Goal: Participate in discussion: Engage in conversation with other users on a specific topic

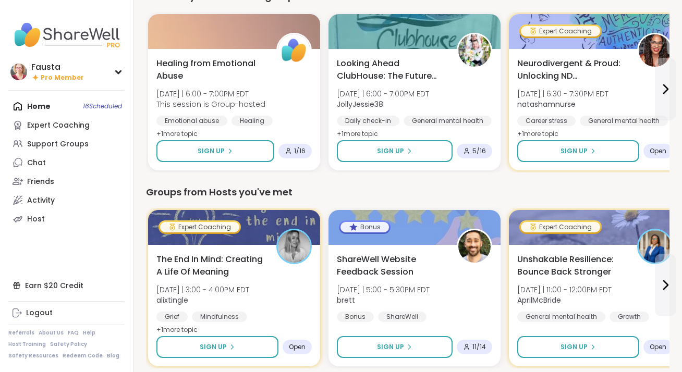
scroll to position [309, 0]
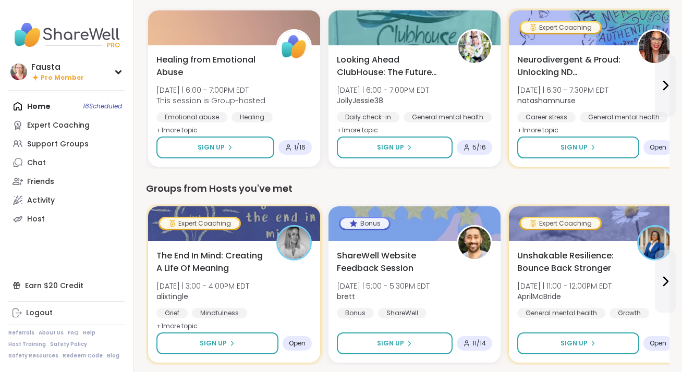
click at [568, 71] on span "Neurodivergent & Proud: Unlocking ND Superpowers" at bounding box center [571, 66] width 108 height 25
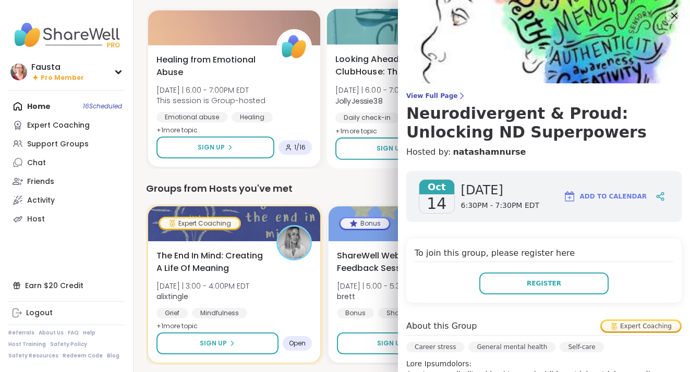
click at [383, 14] on div at bounding box center [415, 26] width 176 height 35
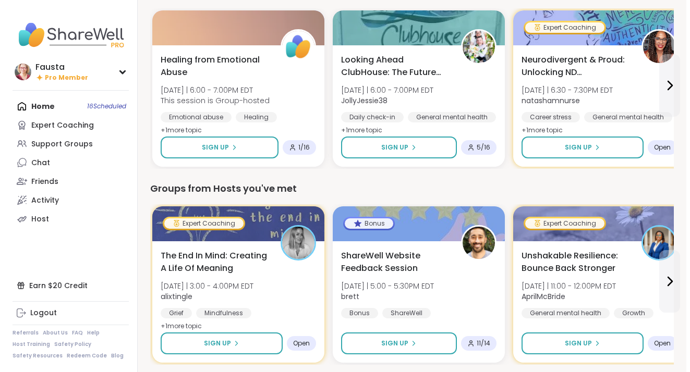
scroll to position [0, 0]
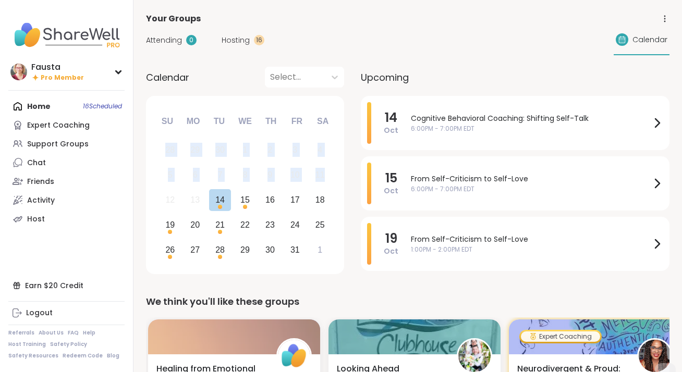
drag, startPoint x: 329, startPoint y: 177, endPoint x: 377, endPoint y: 75, distance: 112.9
click at [377, 75] on div "Calendar Select... Previous Month Next Month October 2025 Su Mo Tu We Th Fr Sa …" at bounding box center [408, 172] width 524 height 211
click at [385, 36] on div "Attending 0 Hosting 16 Calendar" at bounding box center [408, 40] width 524 height 30
click at [445, 117] on span "Cognitive Behavioral Coaching: Shifting Self-Talk" at bounding box center [531, 118] width 240 height 11
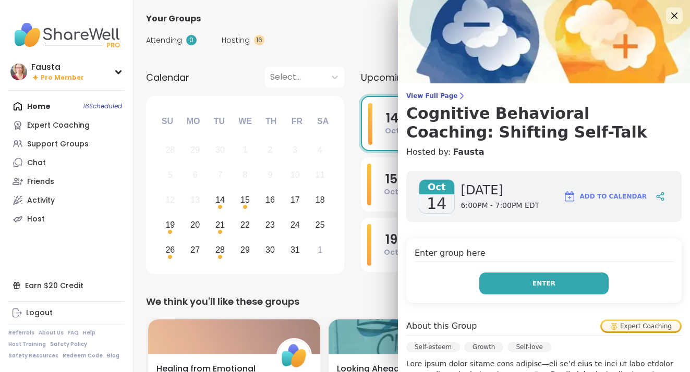
click at [563, 279] on button "Enter" at bounding box center [543, 284] width 129 height 22
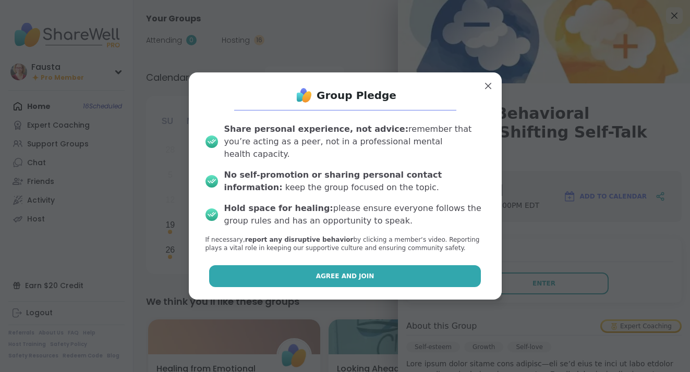
click at [419, 267] on button "Agree and Join" at bounding box center [345, 276] width 272 height 22
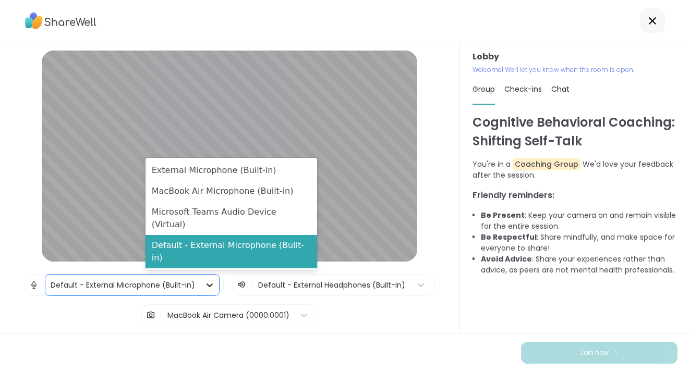
click at [215, 284] on icon at bounding box center [209, 285] width 10 height 10
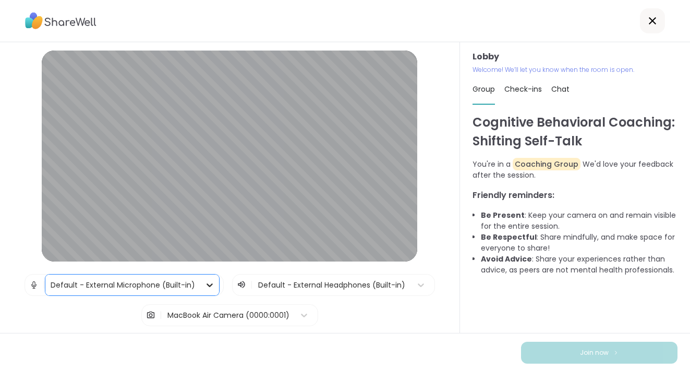
click at [215, 284] on icon at bounding box center [209, 285] width 10 height 10
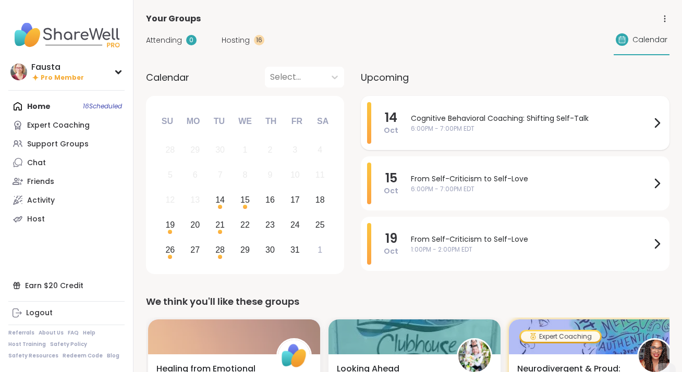
click at [550, 116] on span "Cognitive Behavioral Coaching: Shifting Self-Talk" at bounding box center [531, 118] width 240 height 11
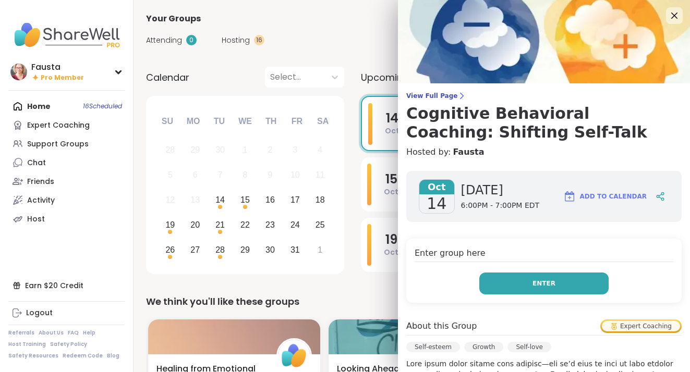
click at [525, 275] on button "Enter" at bounding box center [543, 284] width 129 height 22
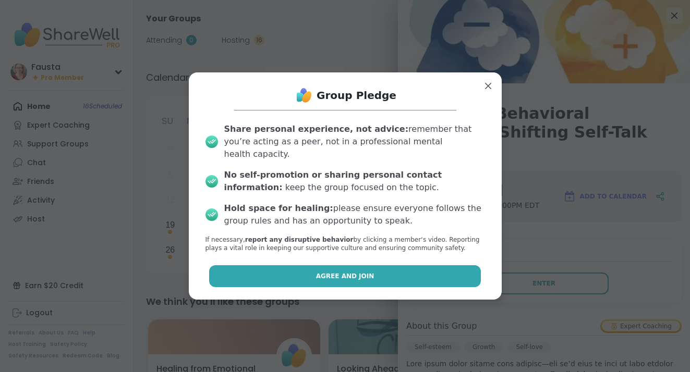
click at [436, 268] on button "Agree and Join" at bounding box center [345, 276] width 272 height 22
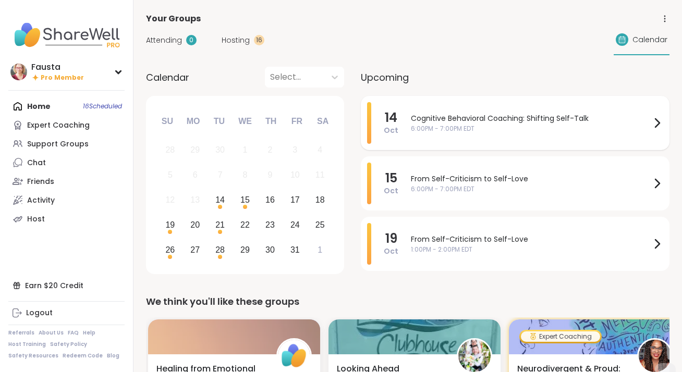
click at [416, 115] on span "Cognitive Behavioral Coaching: Shifting Self-Talk" at bounding box center [531, 118] width 240 height 11
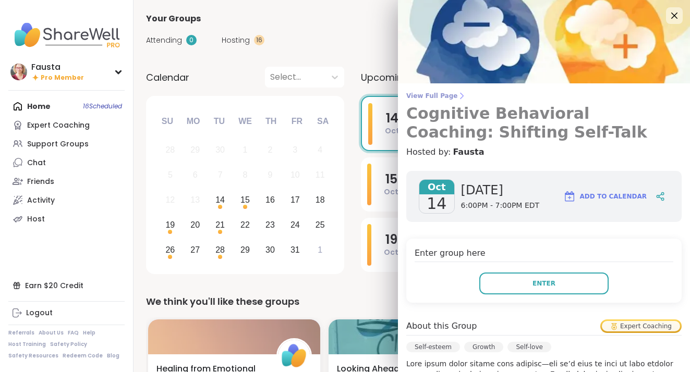
click at [422, 92] on span "View Full Page" at bounding box center [543, 96] width 275 height 8
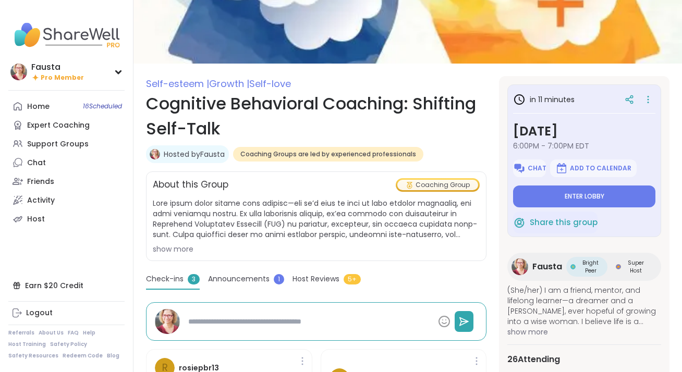
scroll to position [91, 0]
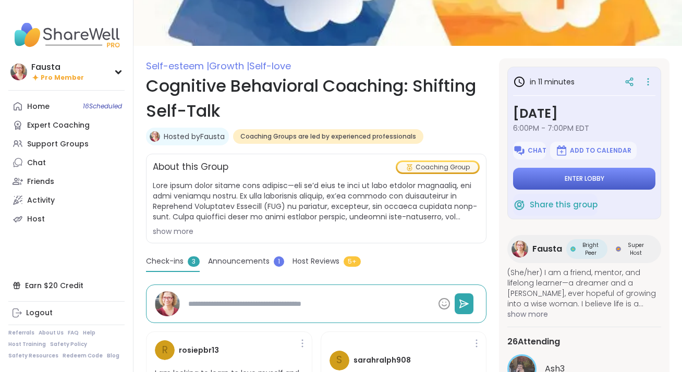
click at [539, 170] on button "Enter lobby" at bounding box center [584, 179] width 142 height 22
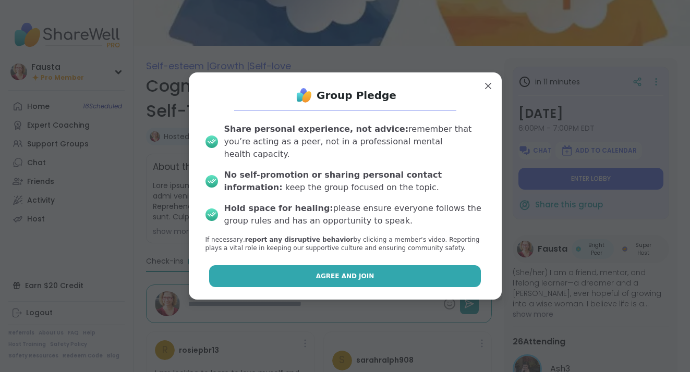
click at [398, 265] on button "Agree and Join" at bounding box center [345, 276] width 272 height 22
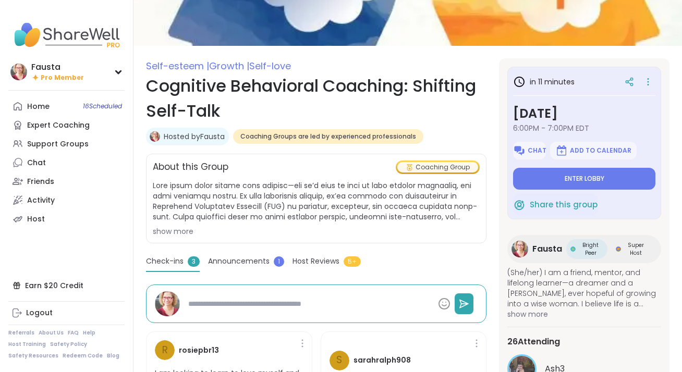
type textarea "*"
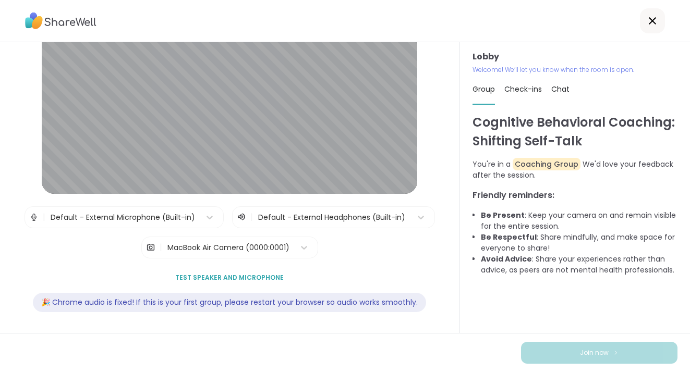
scroll to position [98, 0]
click at [259, 272] on button "Test speaker and microphone" at bounding box center [229, 278] width 117 height 22
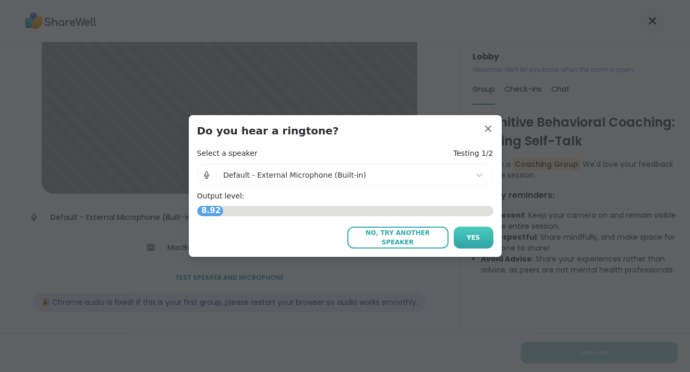
click at [459, 234] on button "Yes" at bounding box center [474, 238] width 40 height 22
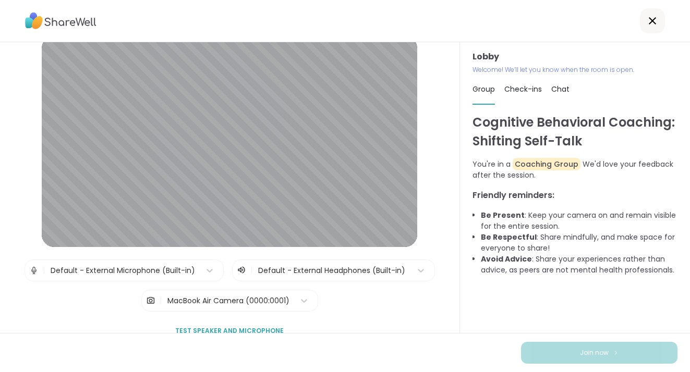
scroll to position [0, 0]
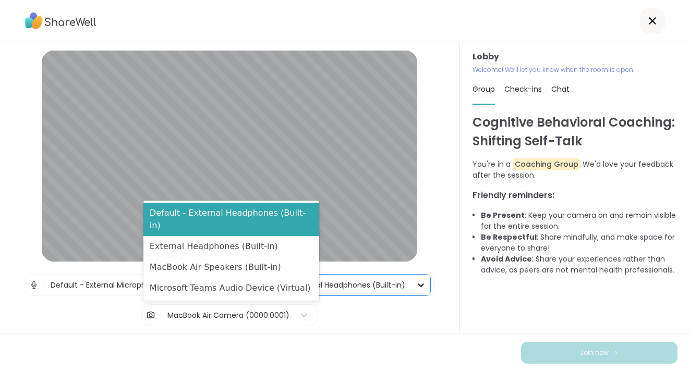
click at [416, 290] on icon at bounding box center [421, 285] width 10 height 10
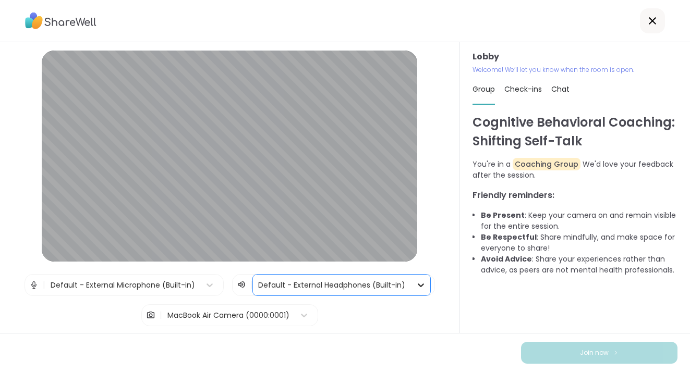
click at [416, 290] on icon at bounding box center [421, 285] width 10 height 10
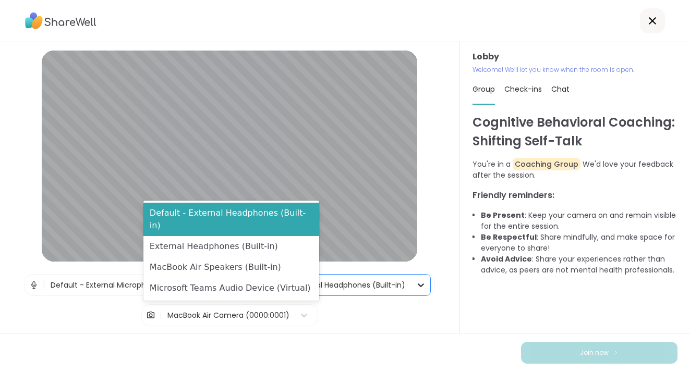
click at [411, 295] on div at bounding box center [420, 285] width 19 height 19
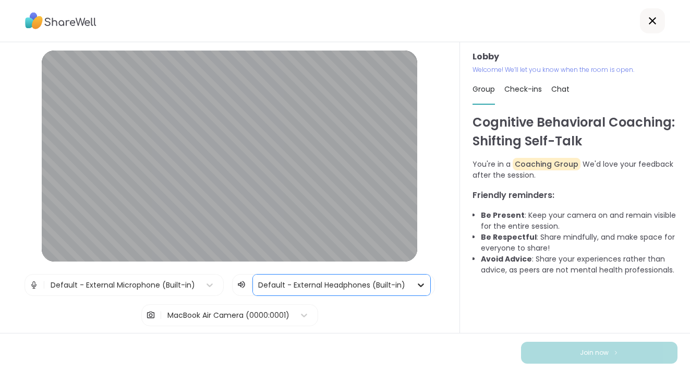
click at [411, 295] on div at bounding box center [420, 285] width 19 height 19
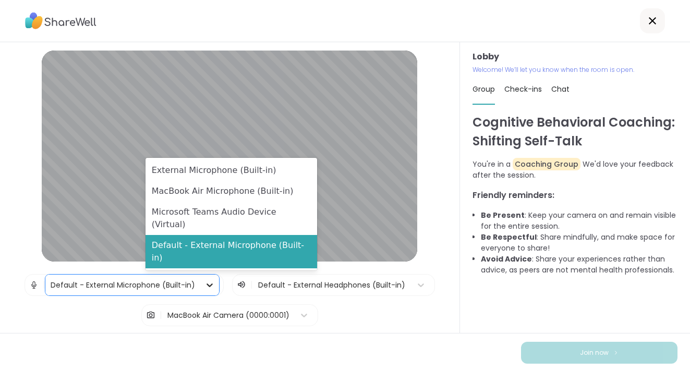
click at [215, 282] on icon at bounding box center [209, 285] width 10 height 10
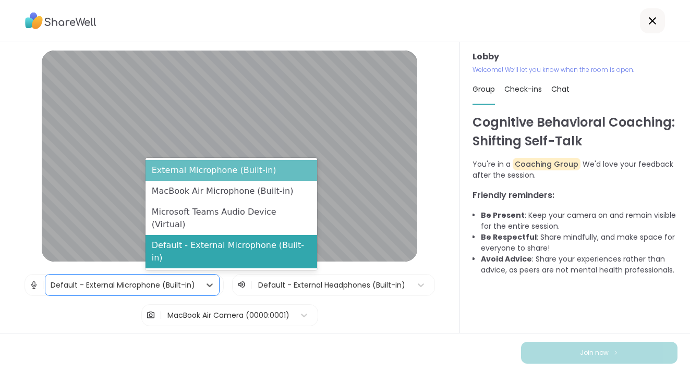
click at [276, 181] on div "External Microphone (Built-in)" at bounding box center [231, 170] width 172 height 21
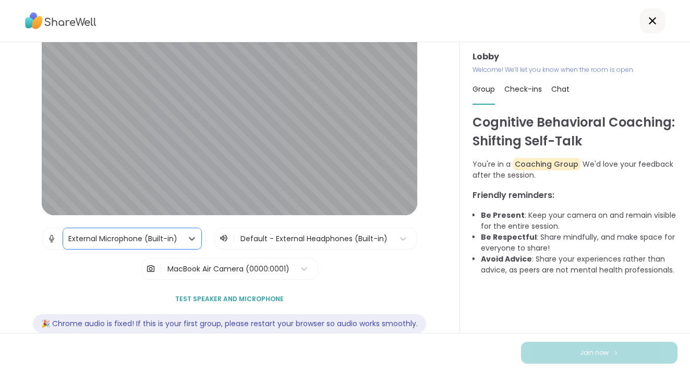
scroll to position [68, 0]
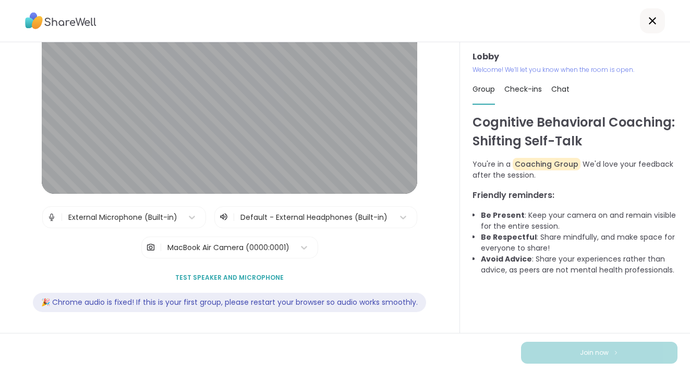
click at [224, 274] on span "Test speaker and microphone" at bounding box center [229, 277] width 108 height 9
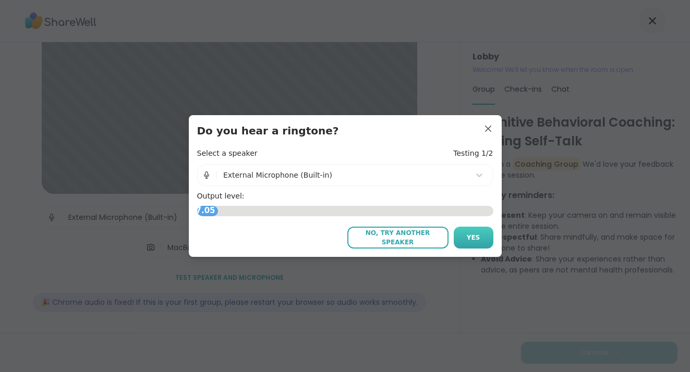
click at [461, 236] on button "Yes" at bounding box center [474, 238] width 40 height 22
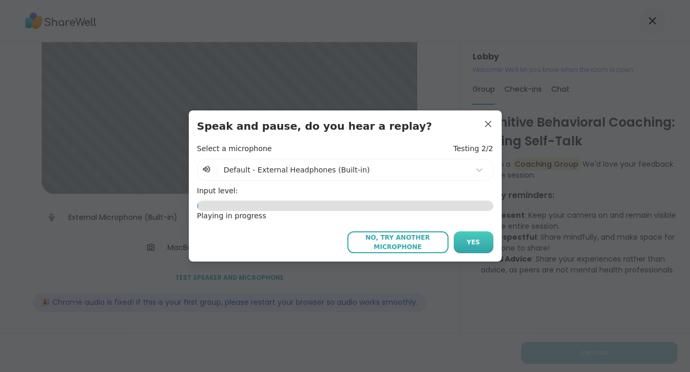
click at [457, 240] on button "Yes" at bounding box center [474, 243] width 40 height 22
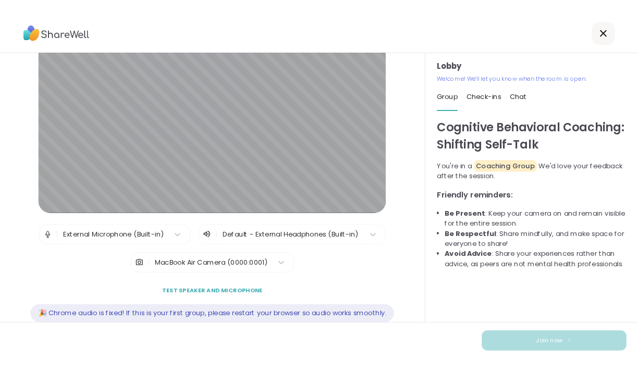
scroll to position [0, 0]
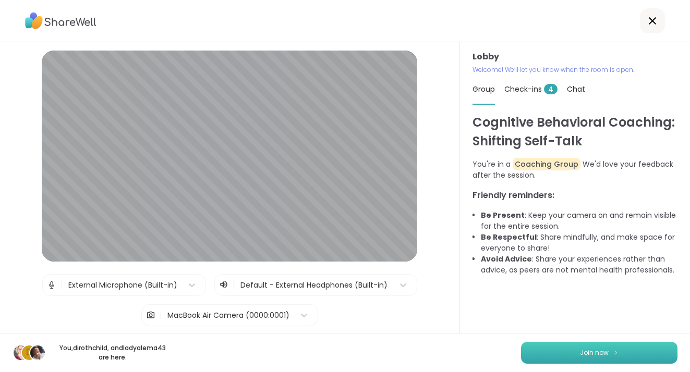
click at [614, 347] on button "Join now" at bounding box center [599, 353] width 156 height 22
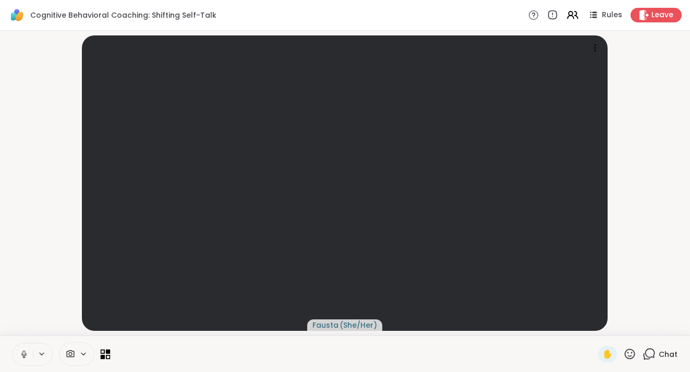
click at [105, 354] on icon at bounding box center [106, 354] width 10 height 10
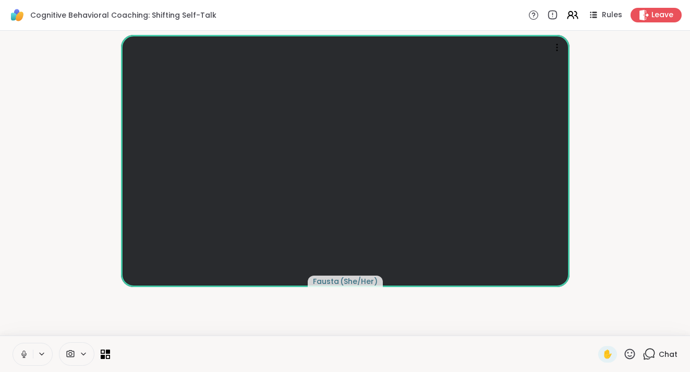
click at [659, 356] on span "Chat" at bounding box center [668, 354] width 19 height 10
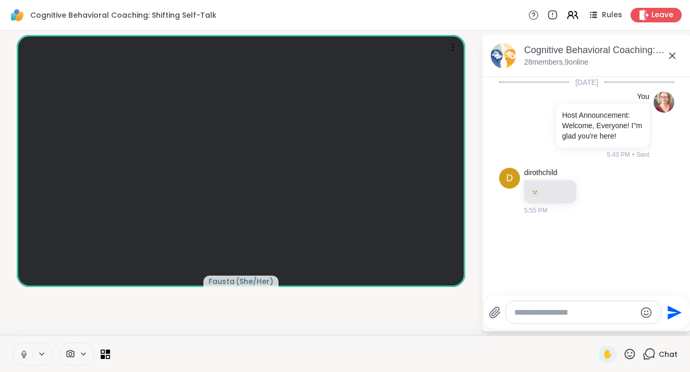
click at [682, 138] on html "Cognitive Behavioral Coaching: Shifting Self-Talk Rules Leave [PERSON_NAME] ( S…" at bounding box center [345, 186] width 690 height 372
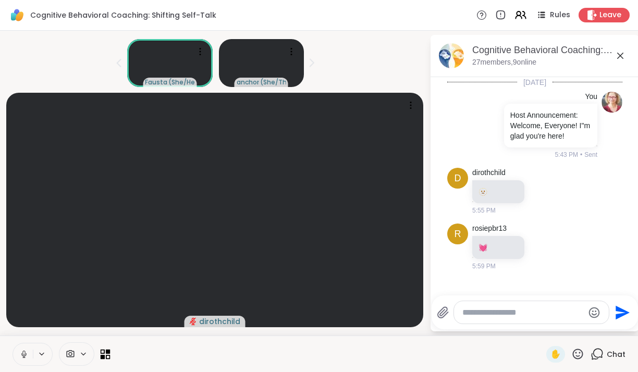
click at [101, 350] on icon at bounding box center [103, 351] width 5 height 5
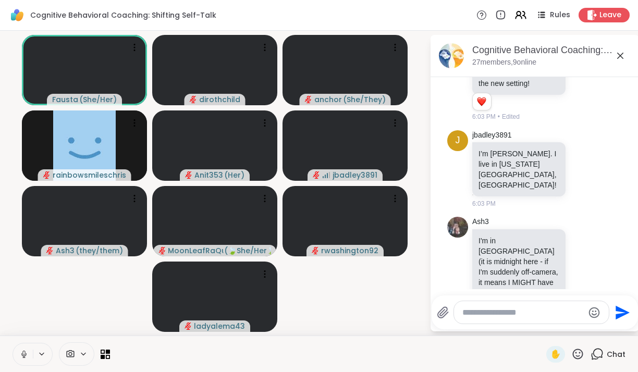
scroll to position [627, 0]
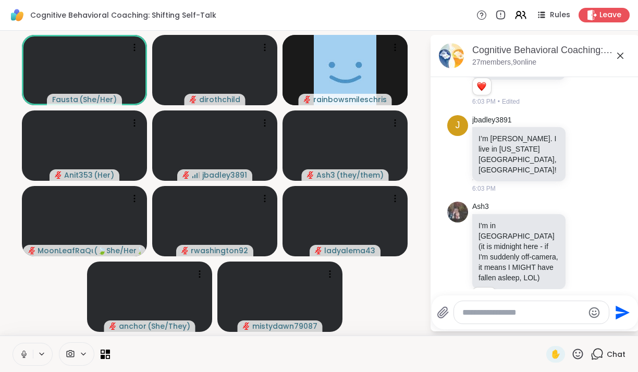
click at [509, 362] on div at bounding box center [328, 354] width 424 height 23
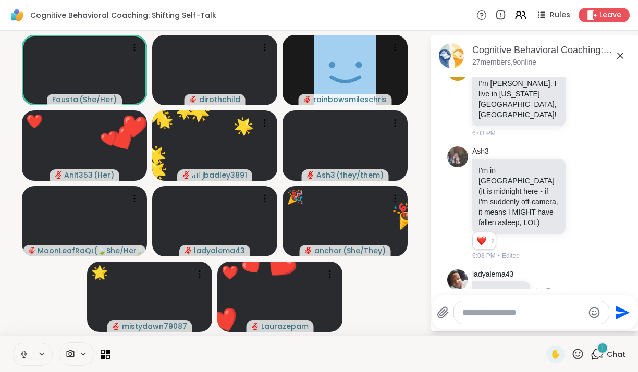
scroll to position [738, 0]
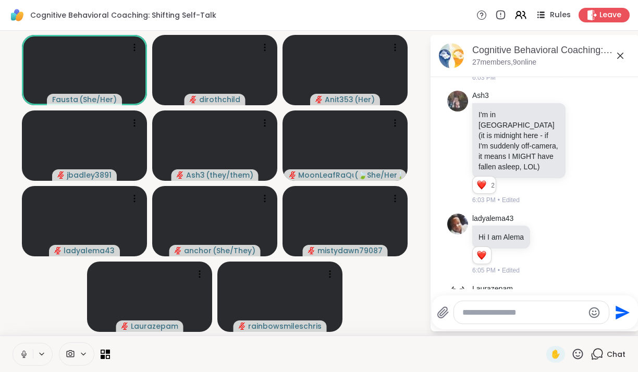
click at [550, 15] on span "Rules" at bounding box center [560, 15] width 21 height 11
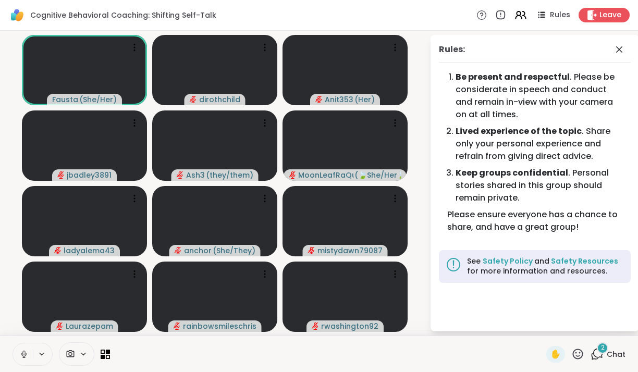
click at [601, 351] on span "2" at bounding box center [603, 348] width 4 height 9
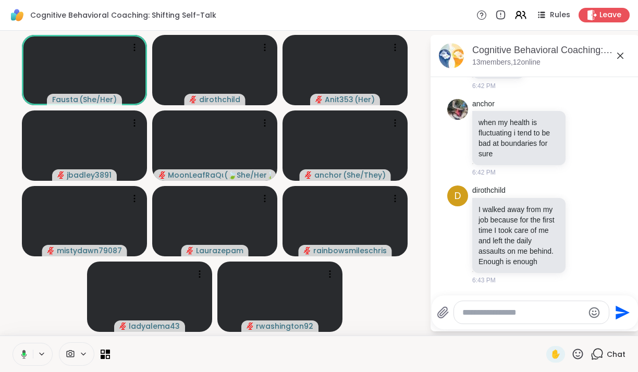
scroll to position [4261, 0]
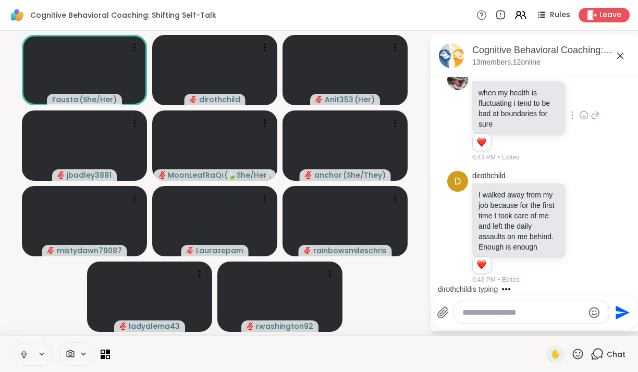
click at [579, 120] on icon at bounding box center [583, 115] width 9 height 10
click at [579, 103] on div "Select Reaction: Heart" at bounding box center [583, 98] width 9 height 9
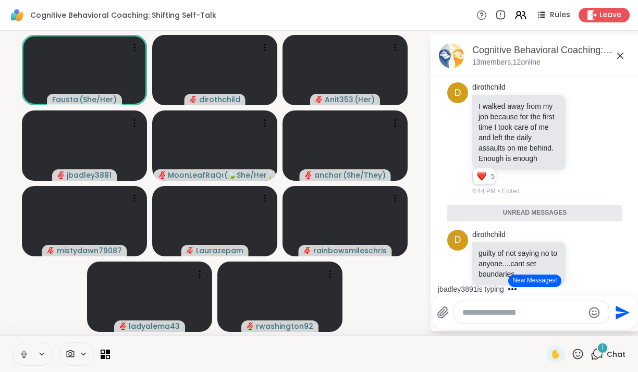
click at [539, 276] on button "New Messages!" at bounding box center [534, 281] width 53 height 13
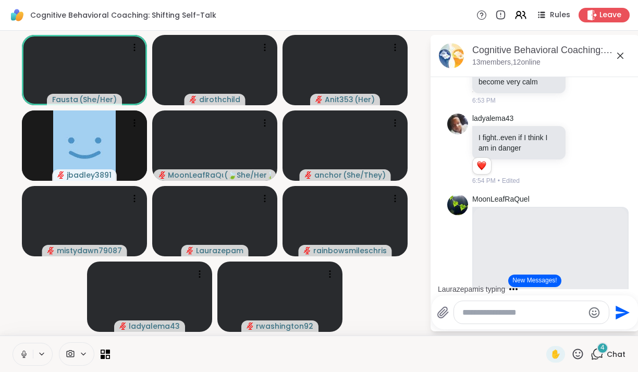
scroll to position [6128, 0]
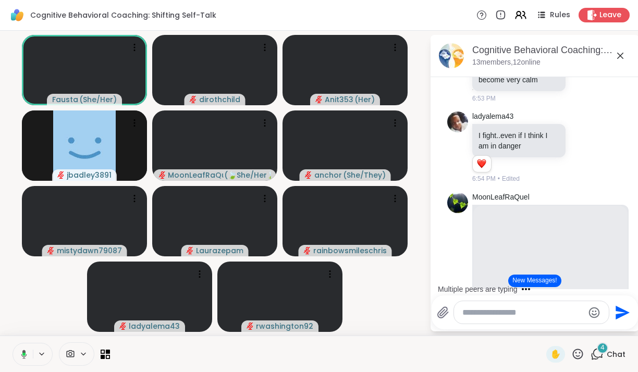
drag, startPoint x: 570, startPoint y: 228, endPoint x: 541, endPoint y: 228, distance: 29.7
click at [514, 16] on icon at bounding box center [520, 14] width 13 height 13
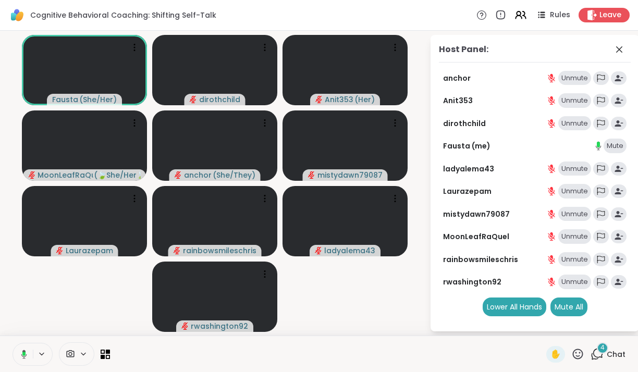
click at [568, 215] on div "Unmute" at bounding box center [574, 214] width 33 height 15
click at [362, 301] on video-player-container "[PERSON_NAME] ( She/Her ) dirothchild Anit353 ( Her ) MoonLeafRaQuel ( 🍃She/Her…" at bounding box center [214, 183] width 417 height 297
click at [620, 52] on icon at bounding box center [619, 49] width 13 height 13
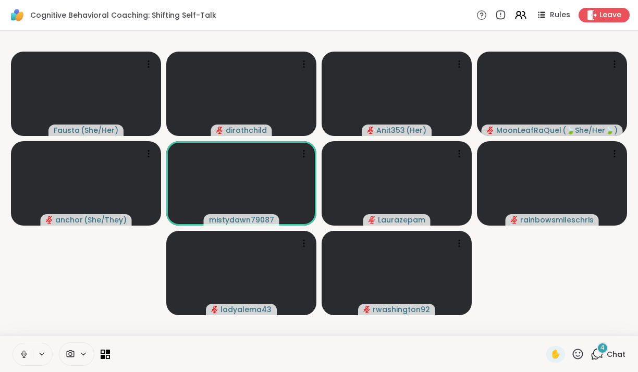
click at [607, 350] on span "Chat" at bounding box center [616, 354] width 19 height 10
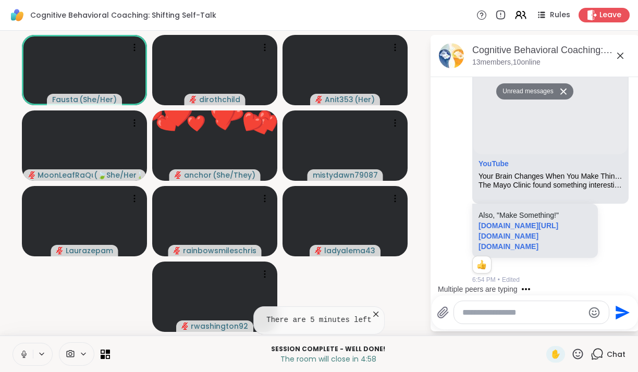
scroll to position [6330, 0]
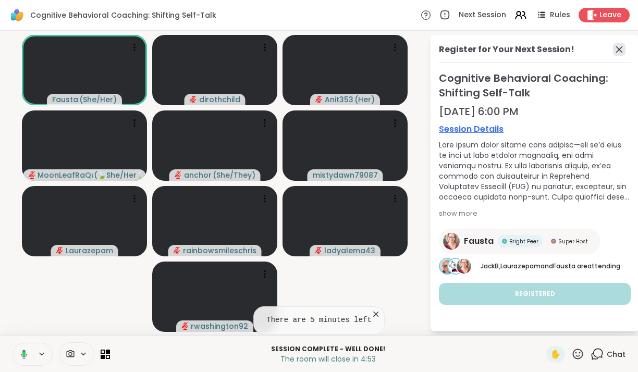
click at [624, 46] on icon at bounding box center [619, 49] width 13 height 13
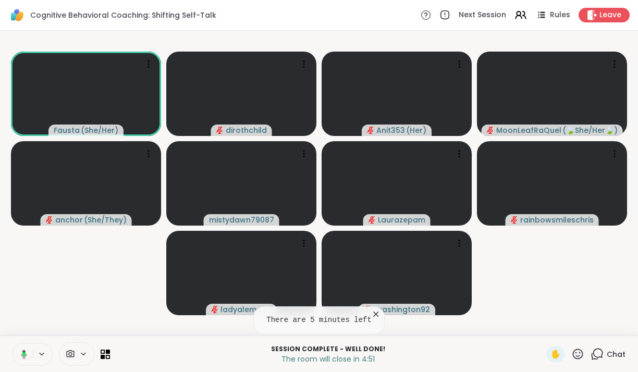
click at [611, 351] on span "Chat" at bounding box center [616, 354] width 19 height 10
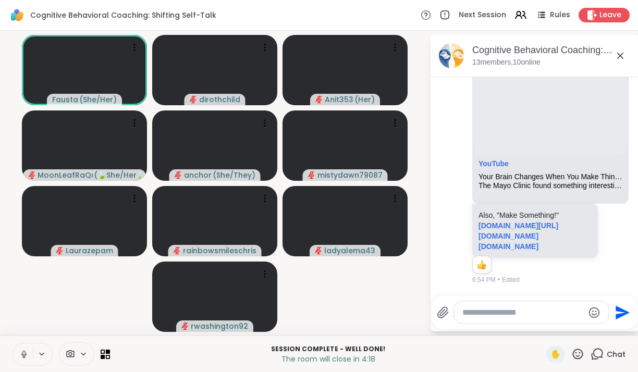
scroll to position [6616, 0]
click at [508, 306] on div at bounding box center [531, 312] width 155 height 22
click at [500, 311] on textarea "Type your message" at bounding box center [524, 313] width 122 height 10
type textarea "**********"
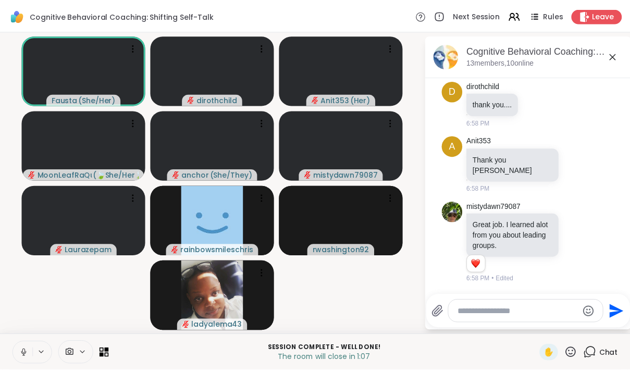
scroll to position [7702, 0]
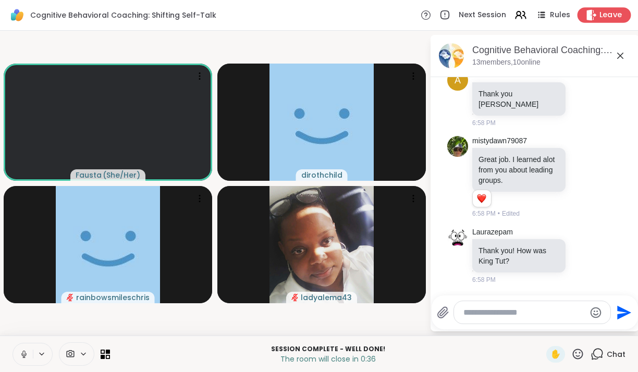
click at [609, 19] on span "Leave" at bounding box center [611, 15] width 23 height 11
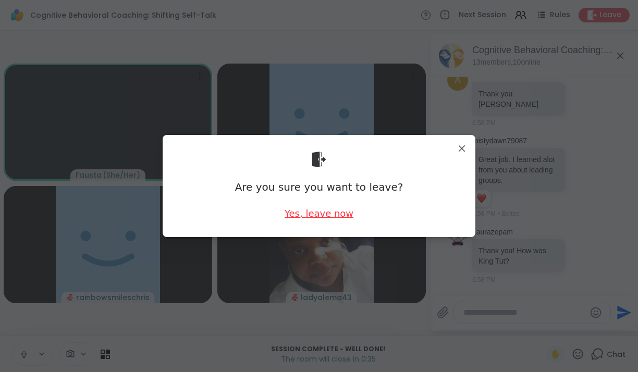
click at [342, 210] on div "Yes, leave now" at bounding box center [319, 213] width 69 height 13
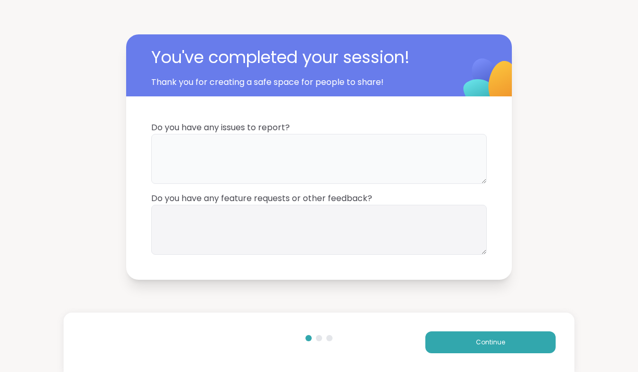
click at [314, 164] on textarea at bounding box center [319, 159] width 336 height 50
type textarea "**"
click at [486, 337] on button "Continue" at bounding box center [491, 343] width 130 height 22
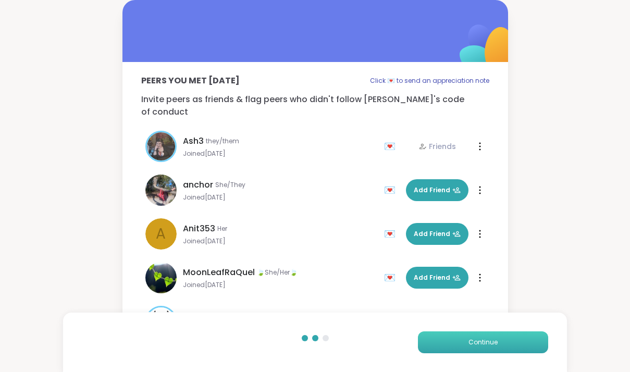
click at [487, 344] on span "Continue" at bounding box center [483, 342] width 29 height 9
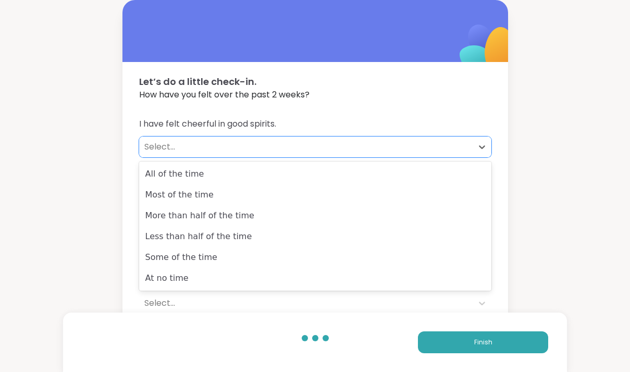
click at [160, 143] on div "Select..." at bounding box center [305, 147] width 323 height 13
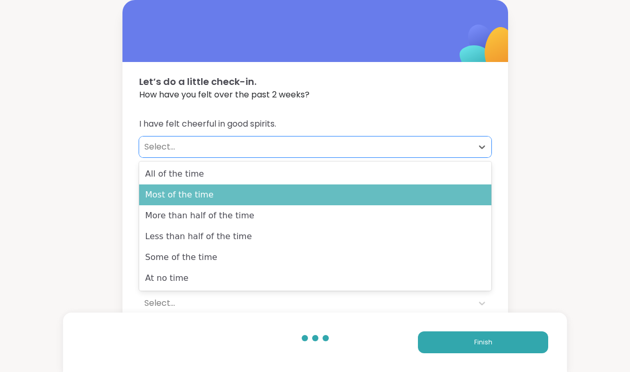
click at [181, 187] on div "Most of the time" at bounding box center [315, 195] width 353 height 21
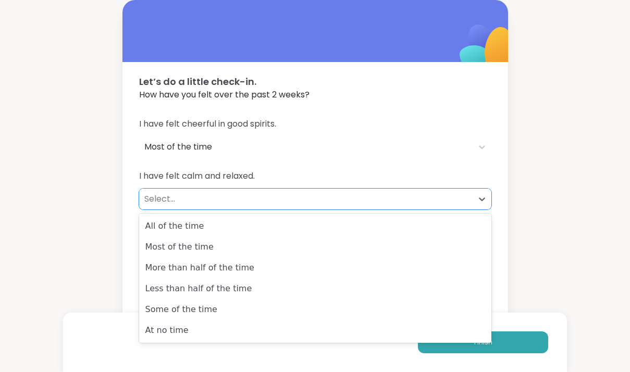
click at [178, 193] on div "Select..." at bounding box center [305, 199] width 323 height 13
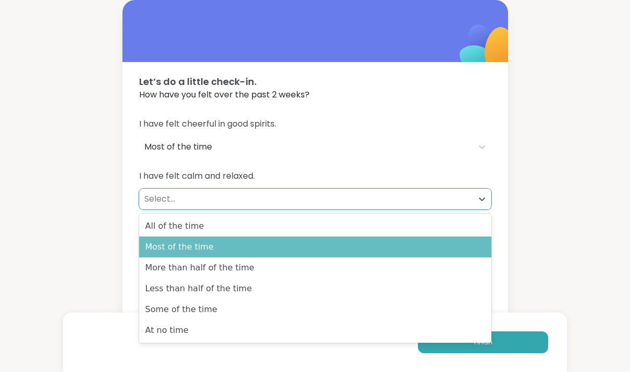
click at [189, 256] on div "Most of the time" at bounding box center [315, 247] width 353 height 21
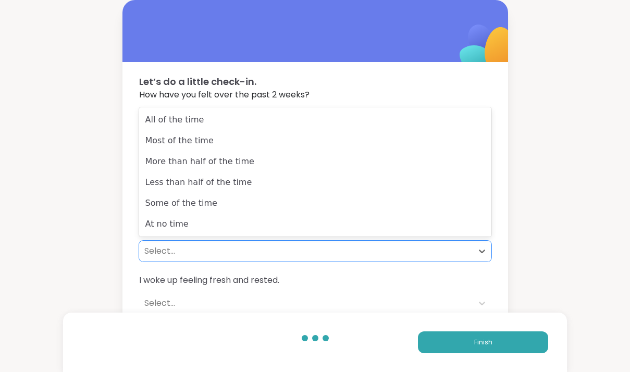
click at [195, 244] on div "Select..." at bounding box center [306, 251] width 334 height 21
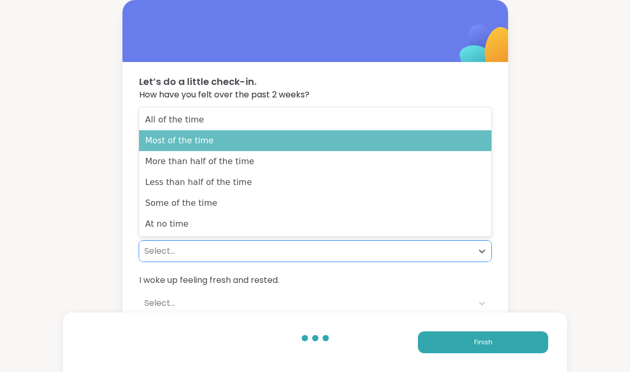
click at [200, 149] on div "Most of the time" at bounding box center [315, 140] width 353 height 21
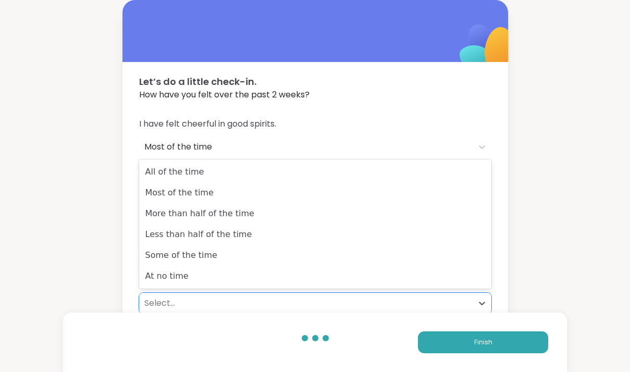
click at [199, 300] on div "Select..." at bounding box center [305, 303] width 323 height 13
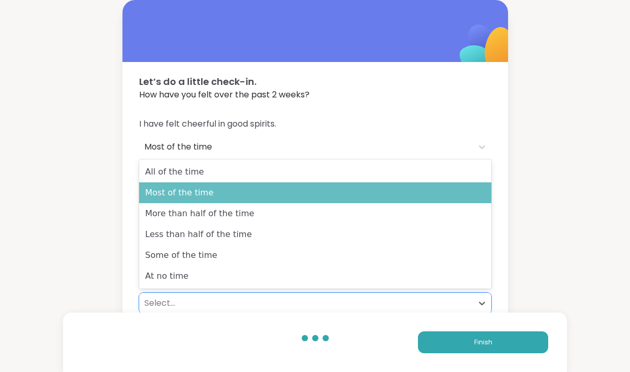
click at [202, 195] on div "Most of the time" at bounding box center [315, 193] width 353 height 21
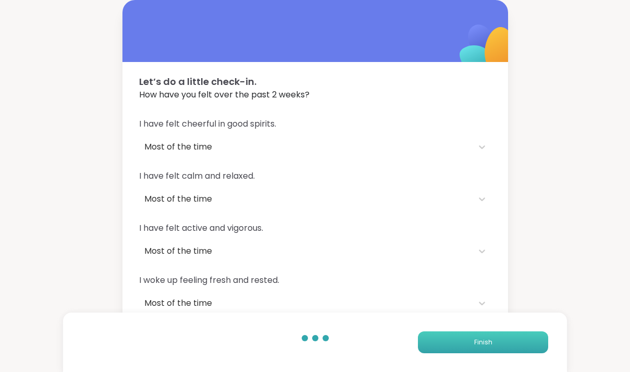
click at [502, 342] on button "Finish" at bounding box center [483, 343] width 130 height 22
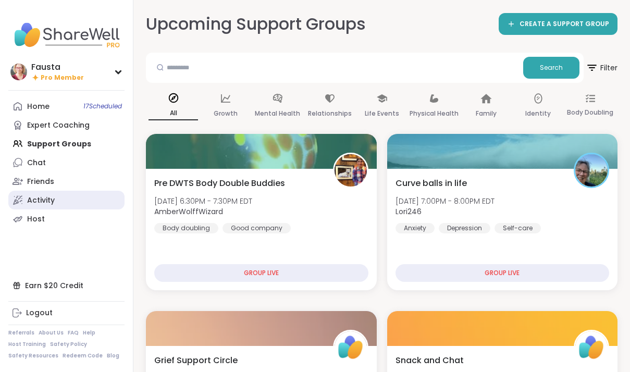
click at [69, 196] on link "Activity" at bounding box center [66, 200] width 116 height 19
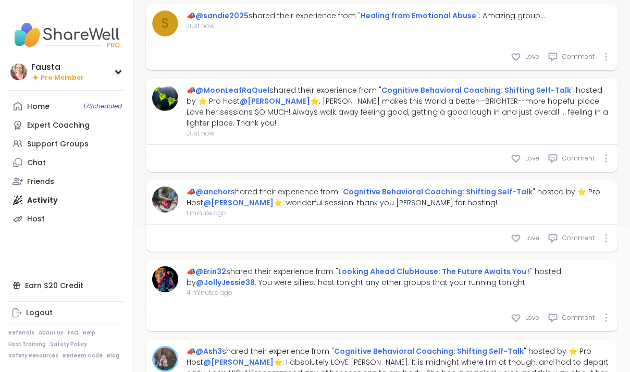
scroll to position [169, 0]
click at [516, 153] on icon at bounding box center [516, 158] width 10 height 10
click at [517, 233] on icon at bounding box center [516, 238] width 10 height 10
type textarea "*"
